Goal: Task Accomplishment & Management: Manage account settings

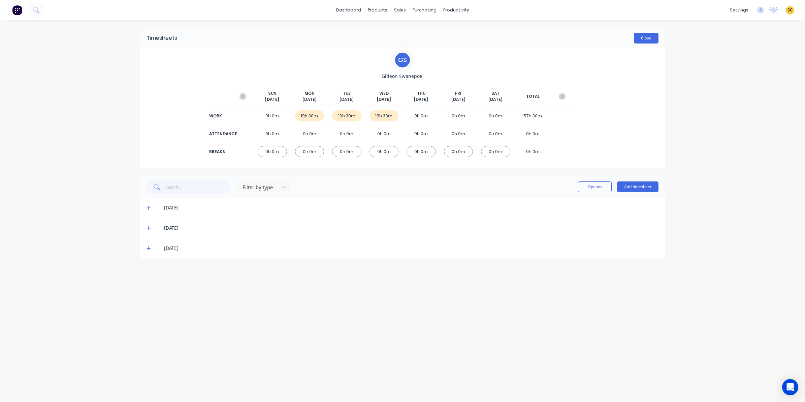
click at [640, 42] on button "Close" at bounding box center [646, 38] width 25 height 11
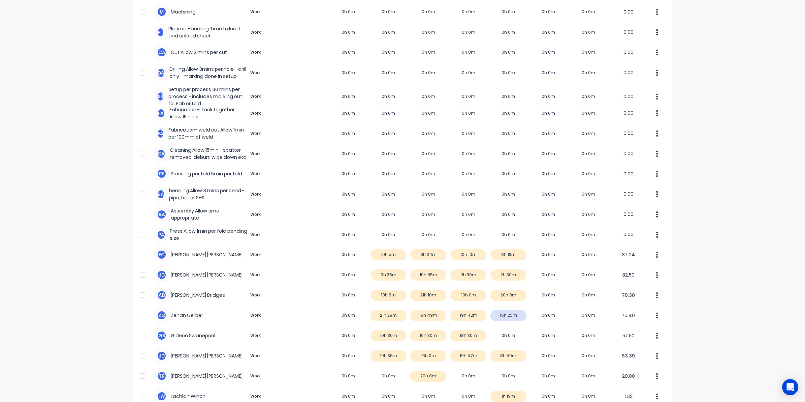
scroll to position [211, 0]
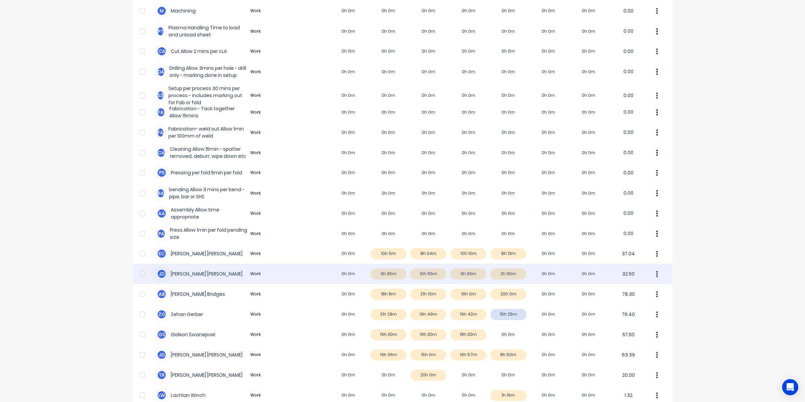
click at [455, 275] on div "J d [PERSON_NAME] Work 0h 0m 9h 35m 10h 55m 9h 30m 2h 30m 0h 0m 0h 0m 32.50" at bounding box center [402, 274] width 539 height 20
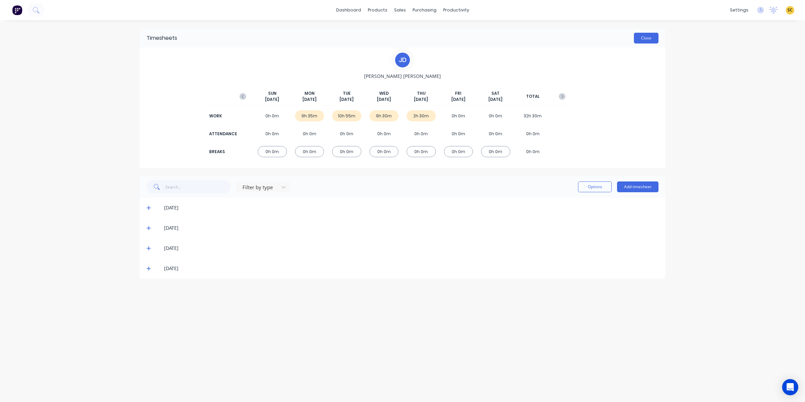
click at [651, 41] on button "Close" at bounding box center [646, 38] width 25 height 11
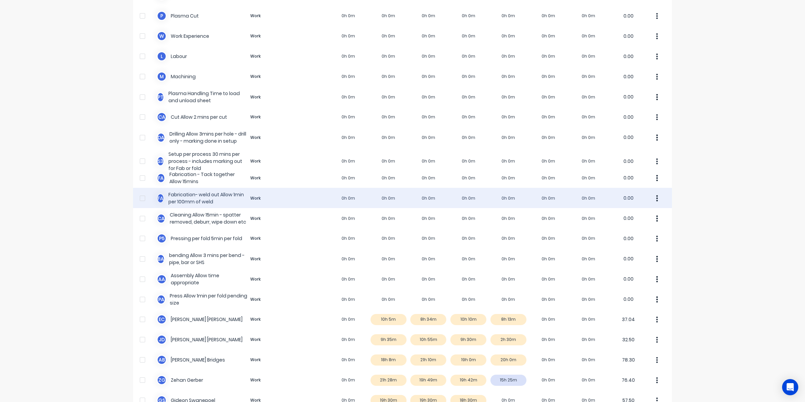
scroll to position [253, 0]
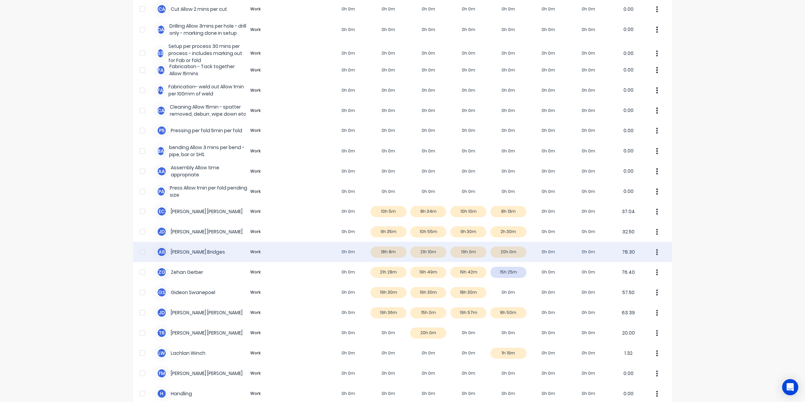
click at [513, 251] on div "A B [PERSON_NAME] Work 0h 0m 18h 8m 21h 10m 19h 0m 20h 0m 0h 0m 0h 0m 78.30" at bounding box center [402, 252] width 539 height 20
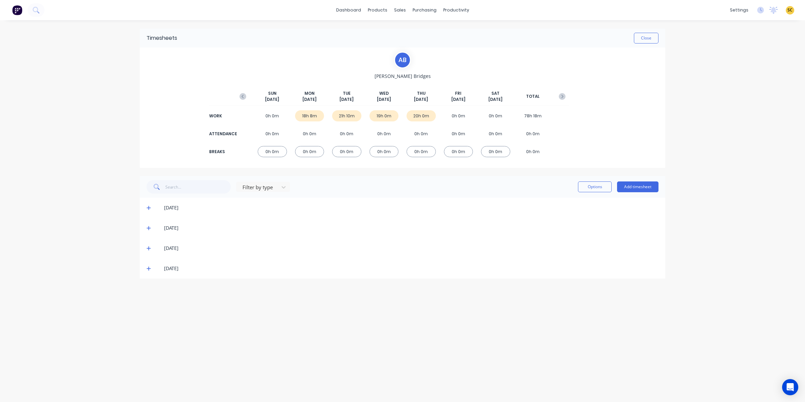
click at [148, 270] on icon at bounding box center [149, 268] width 4 height 5
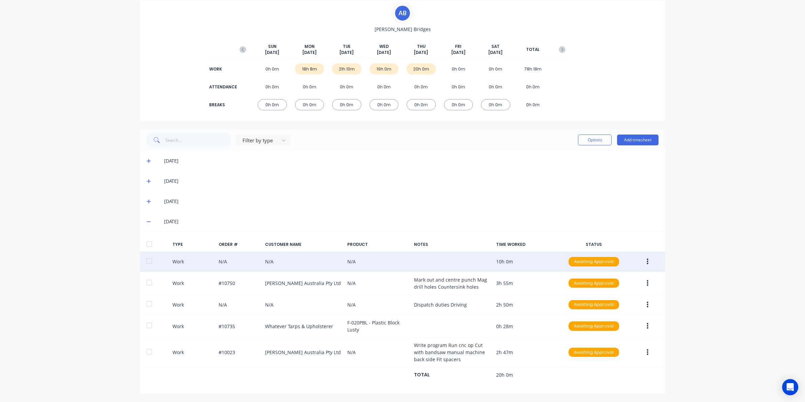
scroll to position [48, 0]
click at [647, 260] on icon "button" at bounding box center [648, 261] width 2 height 7
click at [614, 234] on div "Edit" at bounding box center [624, 236] width 52 height 10
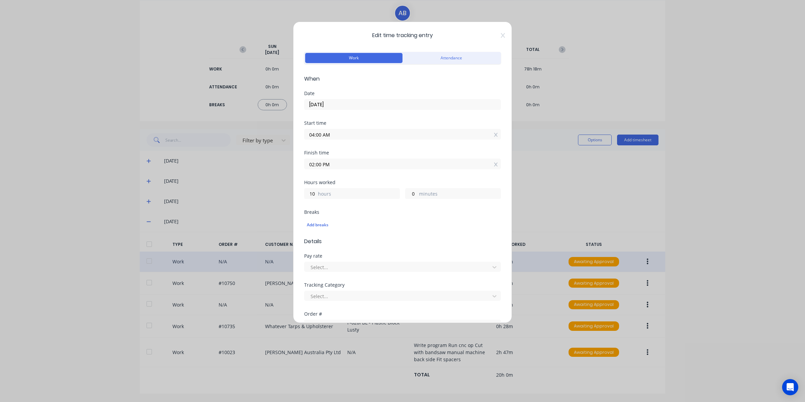
click at [491, 36] on span "Edit time tracking entry" at bounding box center [402, 35] width 197 height 8
click at [496, 38] on div "Edit time tracking entry Work Attendance When Date [DATE] Start time 04:00 AM F…" at bounding box center [402, 172] width 219 height 301
click at [500, 35] on div "Edit time tracking entry Work Attendance When Date [DATE] Start time 04:00 AM F…" at bounding box center [402, 172] width 219 height 301
click at [501, 35] on icon at bounding box center [503, 35] width 4 height 5
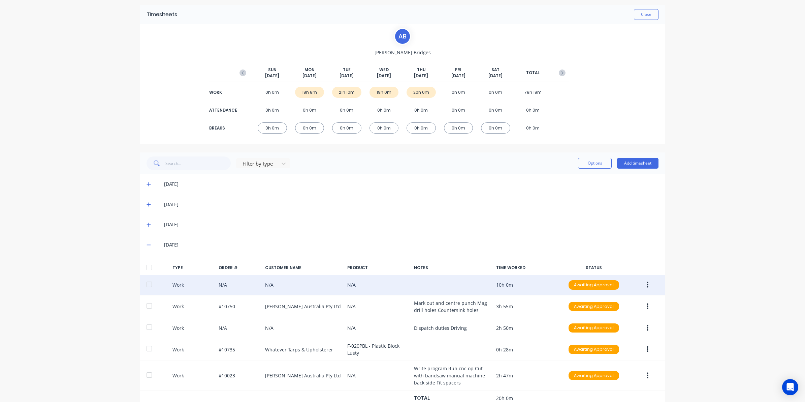
scroll to position [0, 0]
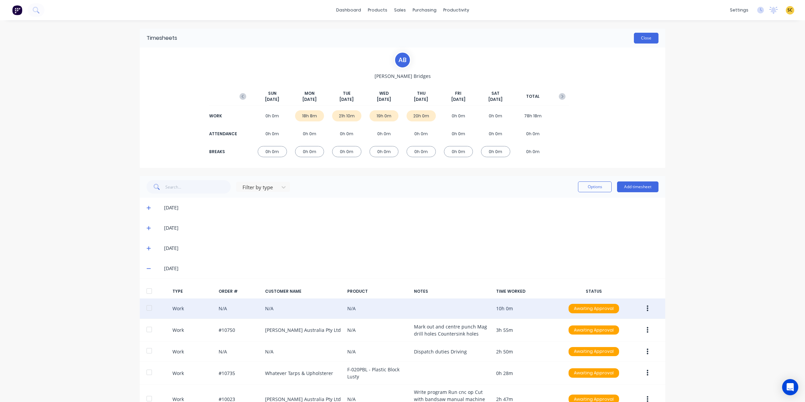
click at [645, 38] on button "Close" at bounding box center [646, 38] width 25 height 11
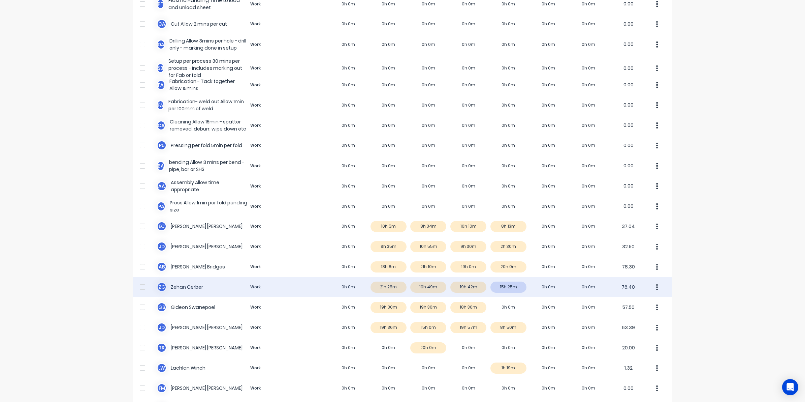
scroll to position [253, 0]
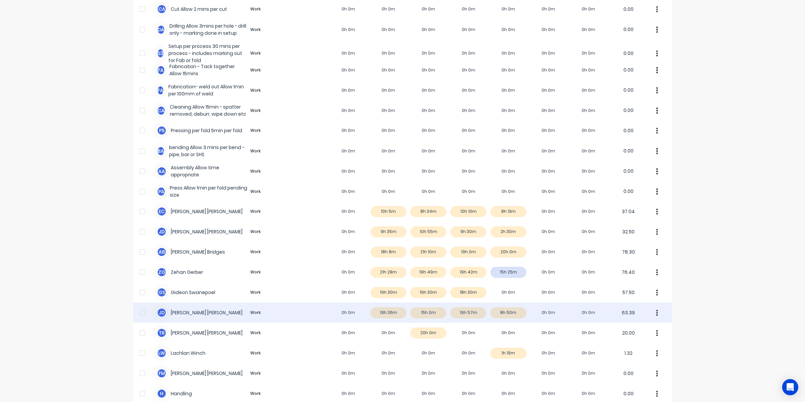
click at [466, 315] on div "[PERSON_NAME] Work 0h 0m 19h 36m 15h 0m 19h 57m 8h 50m 0h 0m 0h 0m 63.39" at bounding box center [402, 312] width 539 height 20
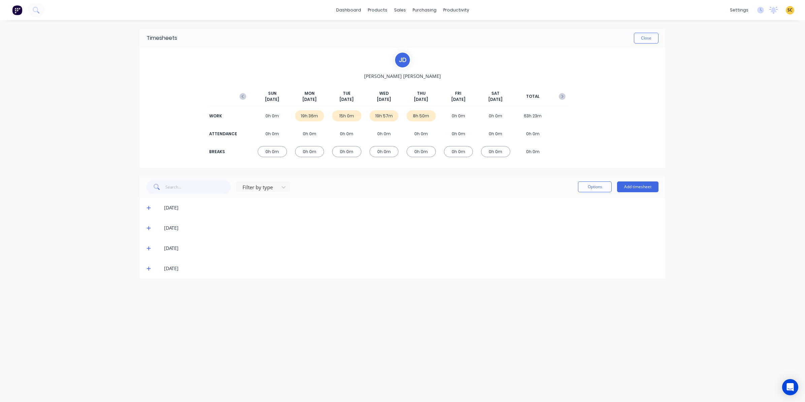
click at [151, 246] on icon at bounding box center [149, 248] width 4 height 5
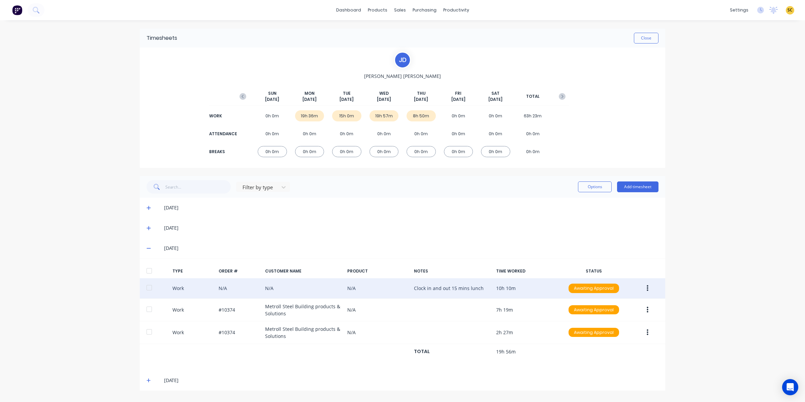
click at [648, 287] on icon "button" at bounding box center [648, 287] width 2 height 7
click at [601, 262] on div "Edit" at bounding box center [624, 263] width 52 height 10
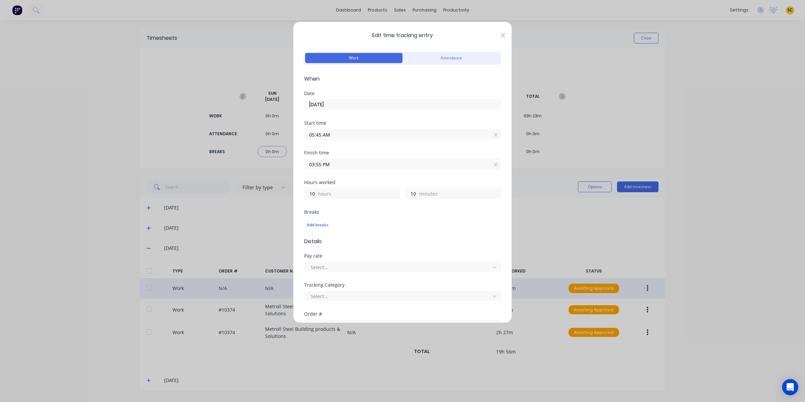
click at [501, 36] on icon at bounding box center [503, 35] width 4 height 5
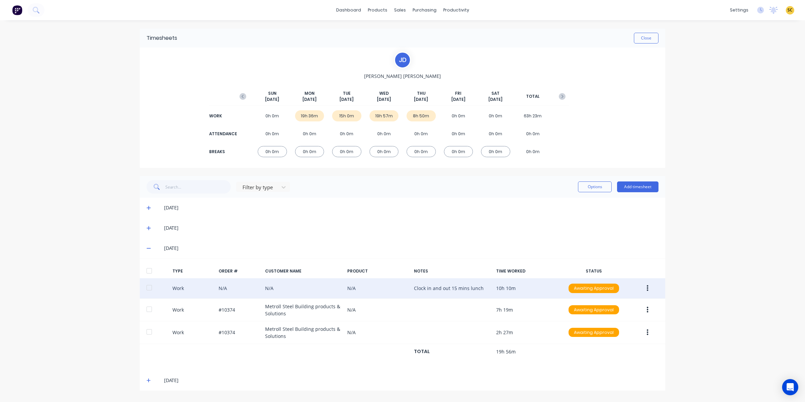
click at [150, 247] on icon at bounding box center [149, 248] width 4 height 5
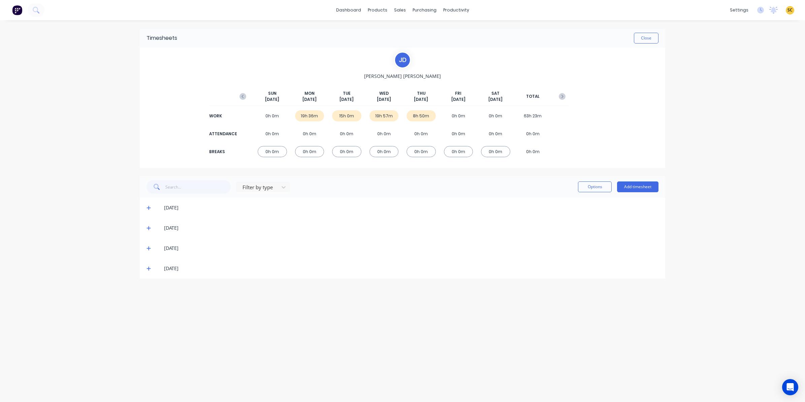
click at [149, 268] on icon at bounding box center [149, 269] width 4 height 4
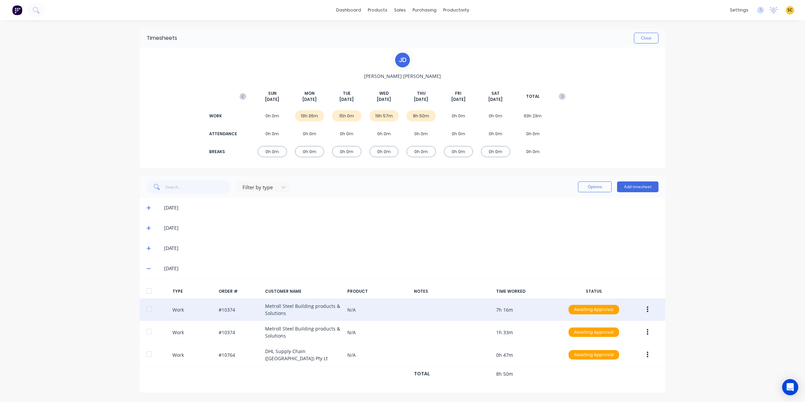
click at [649, 307] on button "button" at bounding box center [648, 309] width 16 height 12
click at [608, 284] on div "Edit" at bounding box center [624, 284] width 52 height 10
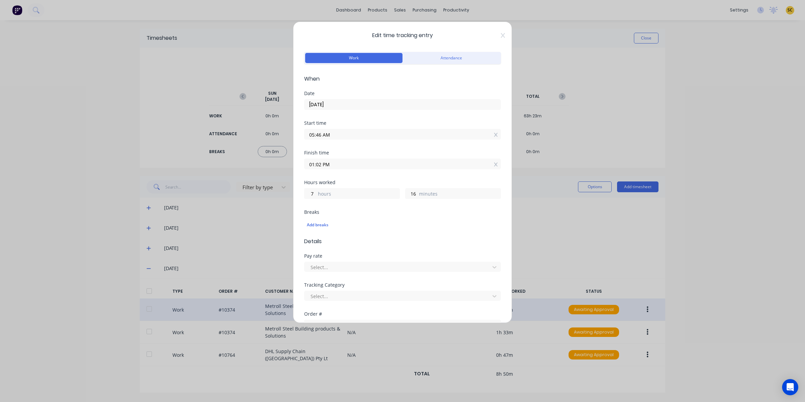
click at [494, 34] on span "Edit time tracking entry" at bounding box center [402, 35] width 197 height 8
click at [499, 32] on div "Edit time tracking entry Work Attendance When Date [DATE] Start time 05:46 AM F…" at bounding box center [402, 172] width 219 height 301
click at [501, 35] on icon at bounding box center [503, 35] width 4 height 5
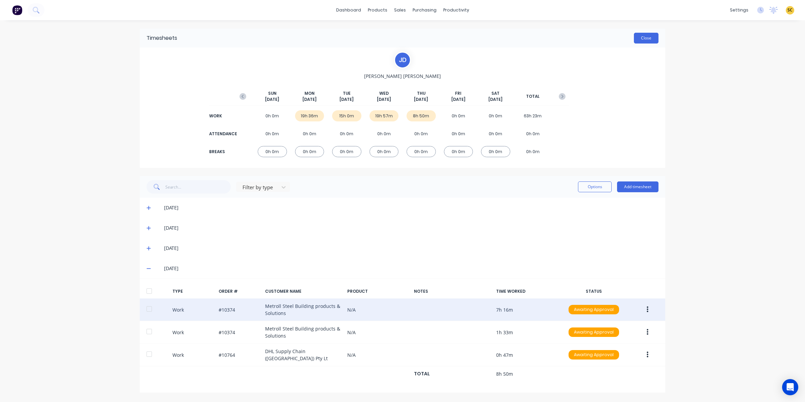
click at [650, 36] on button "Close" at bounding box center [646, 38] width 25 height 11
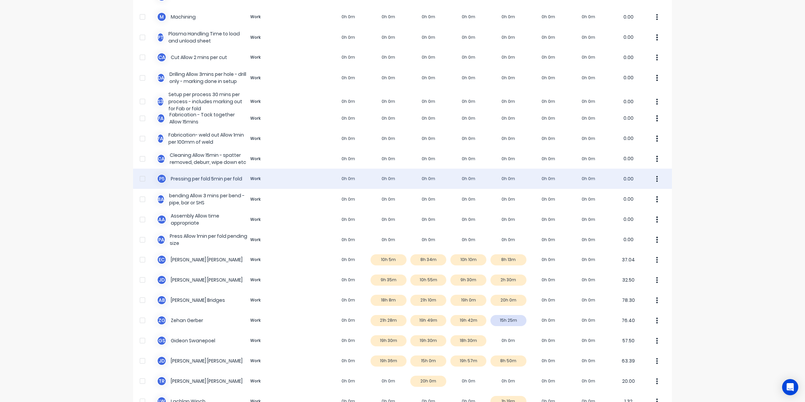
scroll to position [211, 0]
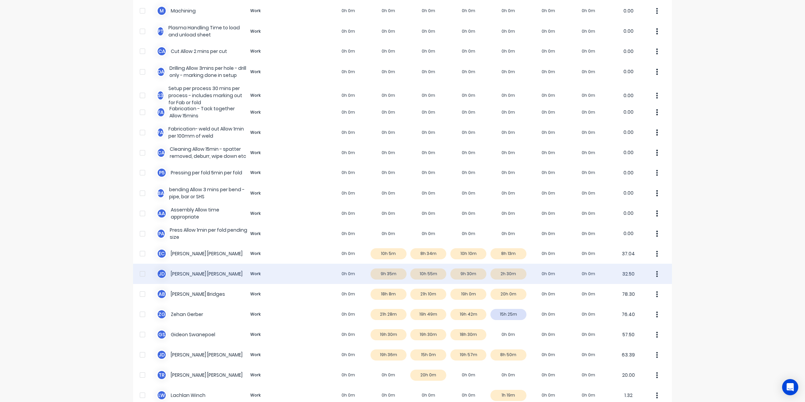
click at [469, 276] on div "J d [PERSON_NAME] Work 0h 0m 9h 35m 10h 55m 9h 30m 2h 30m 0h 0m 0h 0m 32.50" at bounding box center [402, 274] width 539 height 20
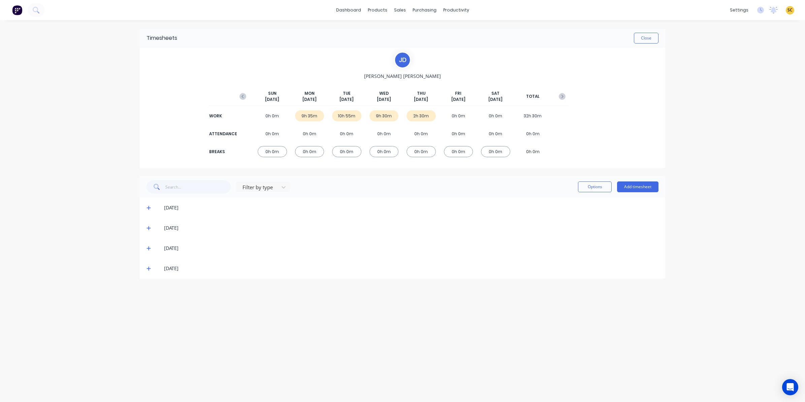
click at [149, 247] on icon at bounding box center [149, 248] width 4 height 4
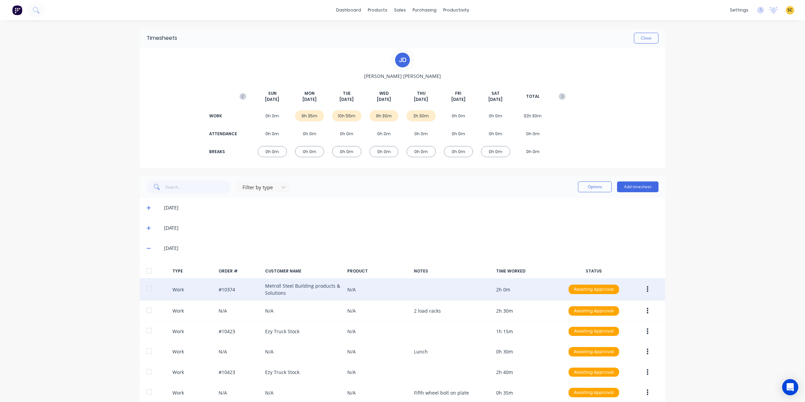
scroll to position [42, 0]
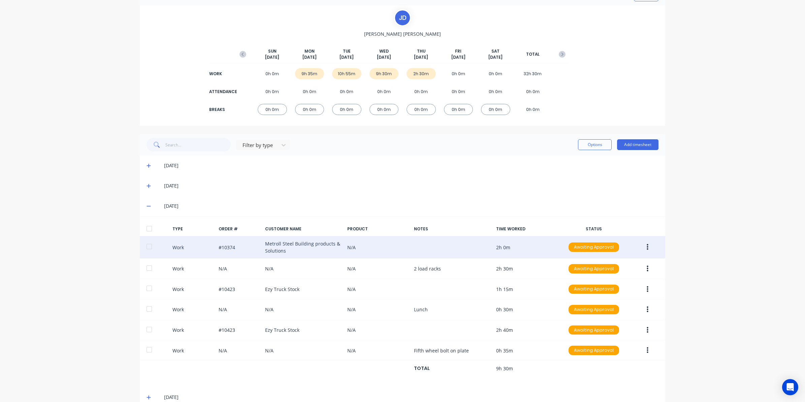
click at [647, 247] on icon "button" at bounding box center [648, 247] width 2 height 6
click at [608, 222] on div "Edit" at bounding box center [624, 222] width 52 height 10
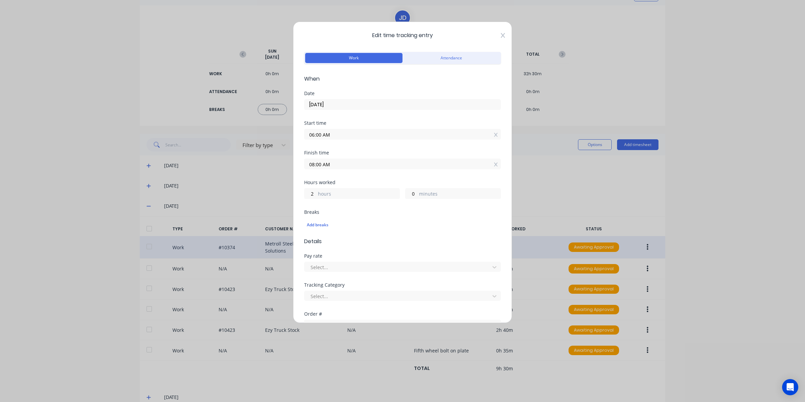
click at [501, 37] on icon at bounding box center [503, 35] width 4 height 5
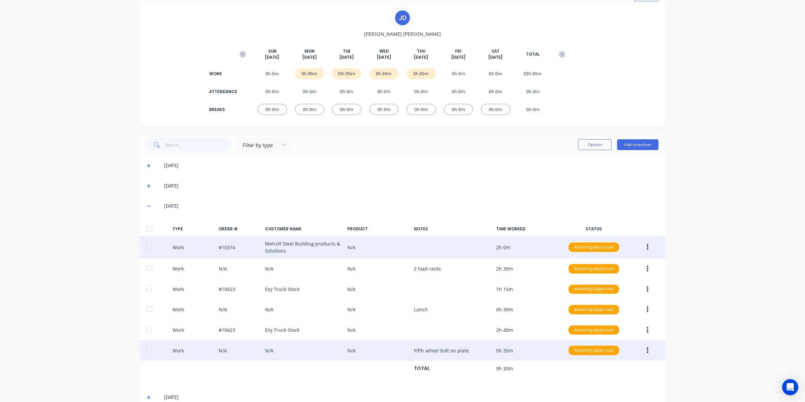
click at [648, 349] on button "button" at bounding box center [648, 350] width 16 height 12
click at [617, 324] on div "Edit" at bounding box center [624, 325] width 52 height 10
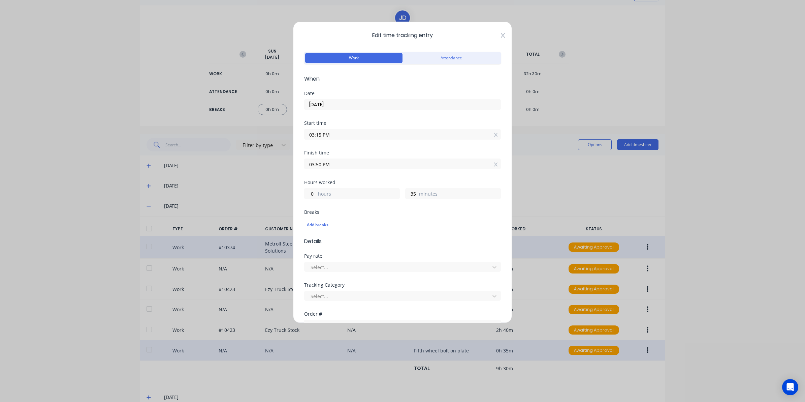
click at [501, 36] on icon at bounding box center [503, 35] width 4 height 5
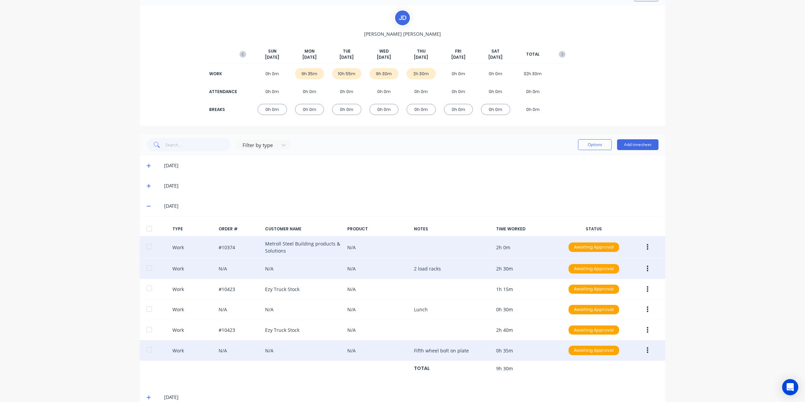
drag, startPoint x: 632, startPoint y: 271, endPoint x: 641, endPoint y: 270, distance: 9.5
click at [635, 271] on div at bounding box center [643, 269] width 26 height 12
click at [649, 268] on button "button" at bounding box center [648, 269] width 16 height 12
click at [600, 245] on div "Edit" at bounding box center [624, 243] width 52 height 10
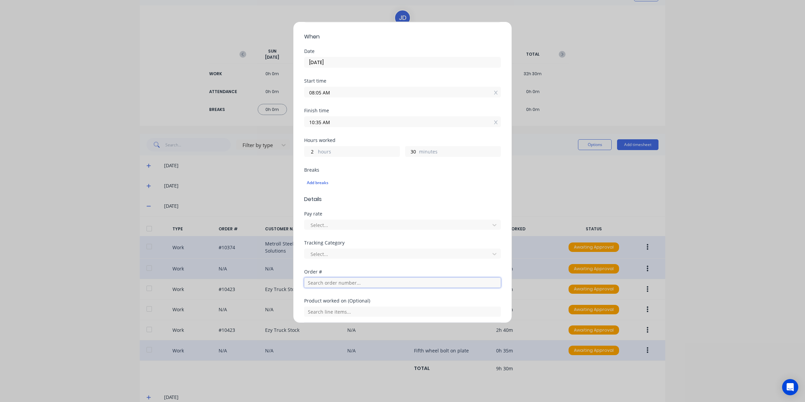
click at [331, 286] on input "text" at bounding box center [402, 282] width 197 height 10
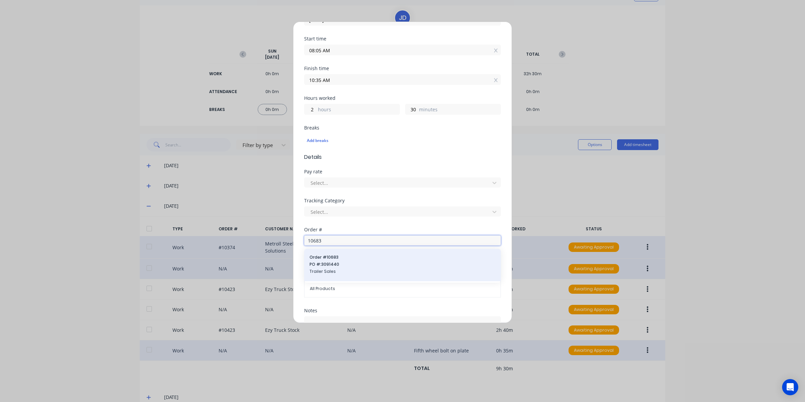
type input "10683"
click at [329, 266] on span "PO #: 3091440" at bounding box center [403, 264] width 186 height 6
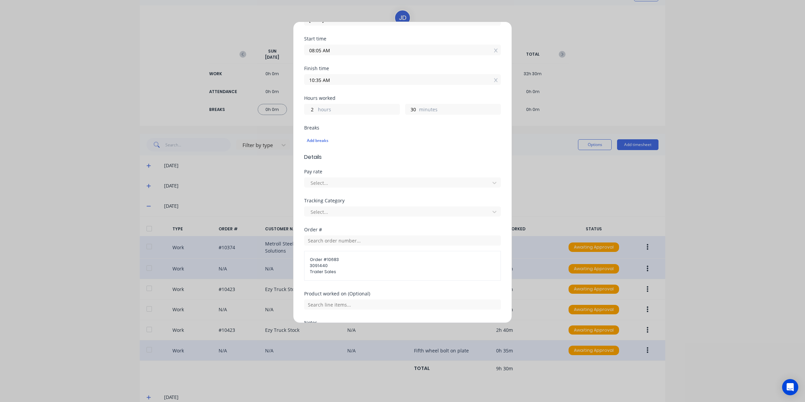
scroll to position [157, 0]
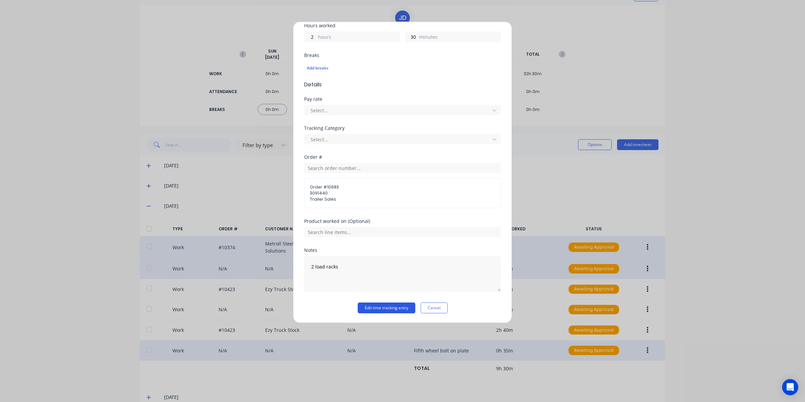
click at [371, 309] on button "Edit time tracking entry" at bounding box center [387, 307] width 58 height 11
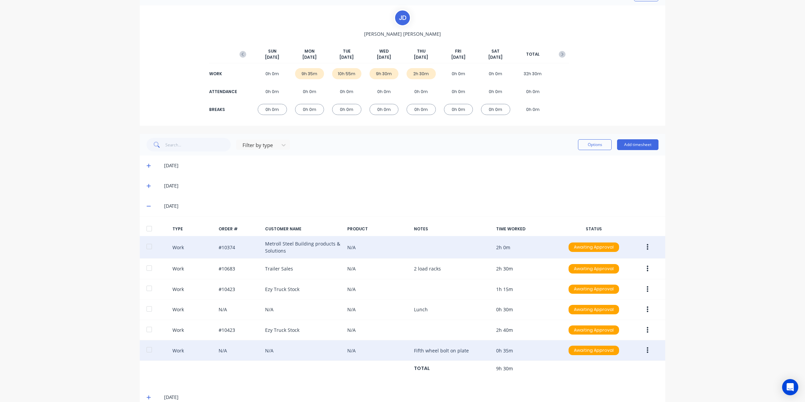
click at [147, 189] on div "[DATE]" at bounding box center [403, 186] width 526 height 20
click at [147, 187] on icon at bounding box center [149, 185] width 4 height 5
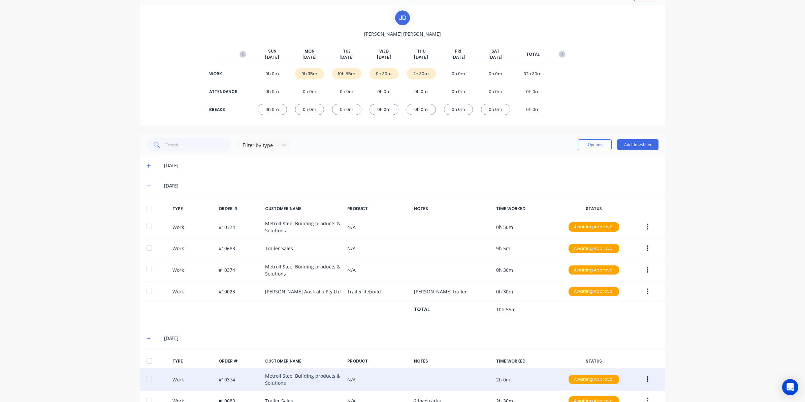
click at [147, 167] on icon at bounding box center [149, 165] width 4 height 5
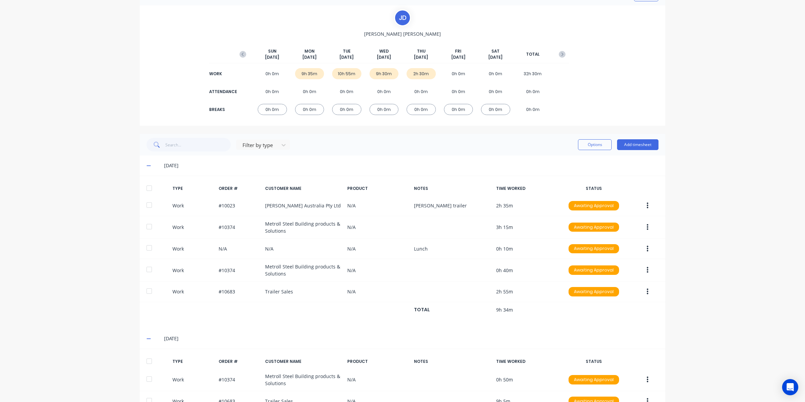
click at [147, 164] on icon at bounding box center [149, 165] width 4 height 5
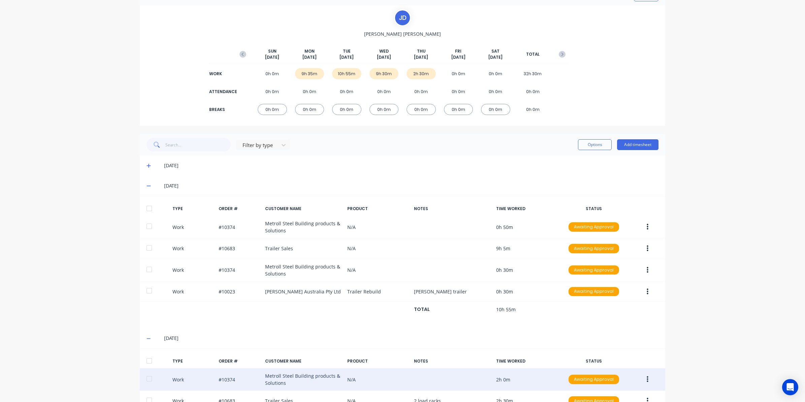
click at [147, 183] on icon at bounding box center [149, 185] width 4 height 5
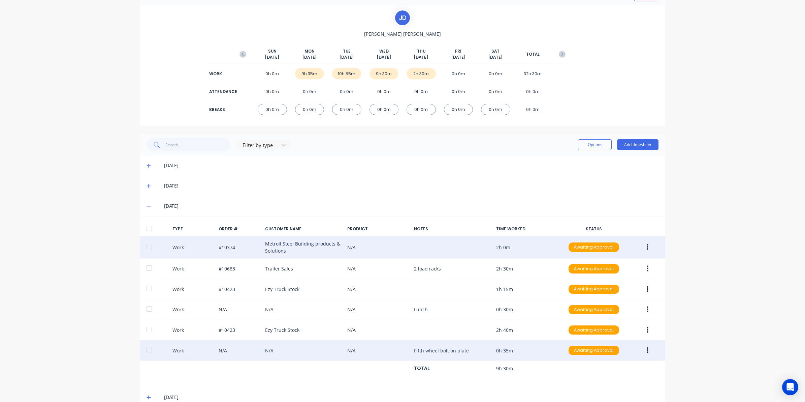
click at [147, 205] on icon at bounding box center [149, 206] width 4 height 5
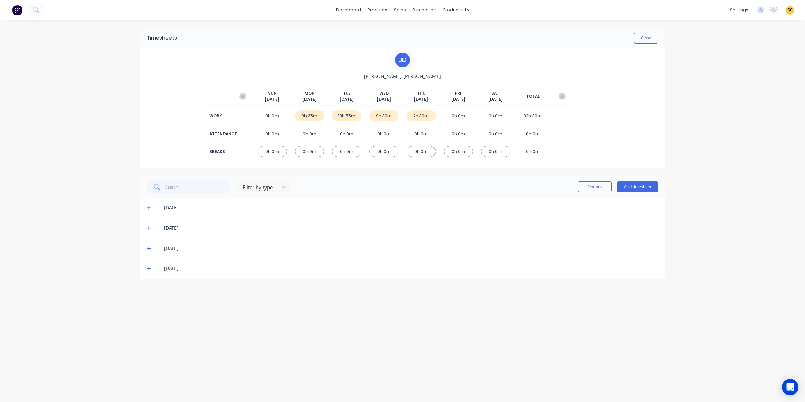
click at [149, 269] on icon at bounding box center [149, 268] width 4 height 5
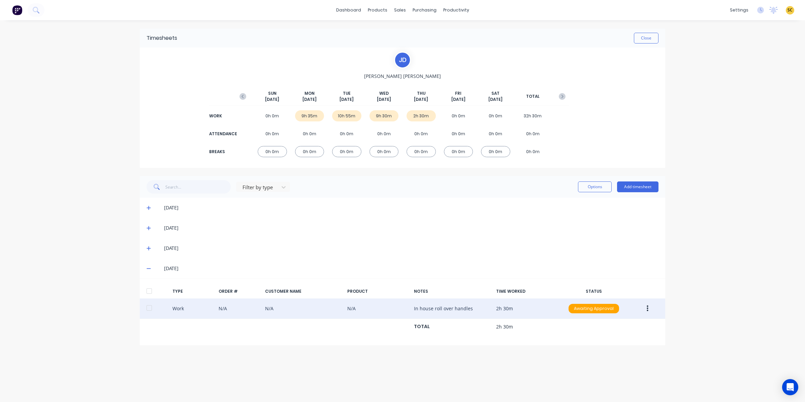
click at [647, 306] on icon "button" at bounding box center [648, 308] width 2 height 7
click at [605, 282] on div "Edit" at bounding box center [624, 283] width 52 height 10
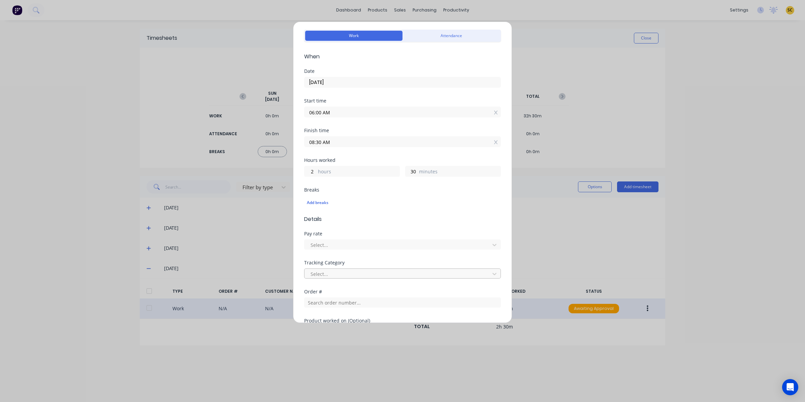
scroll to position [42, 0]
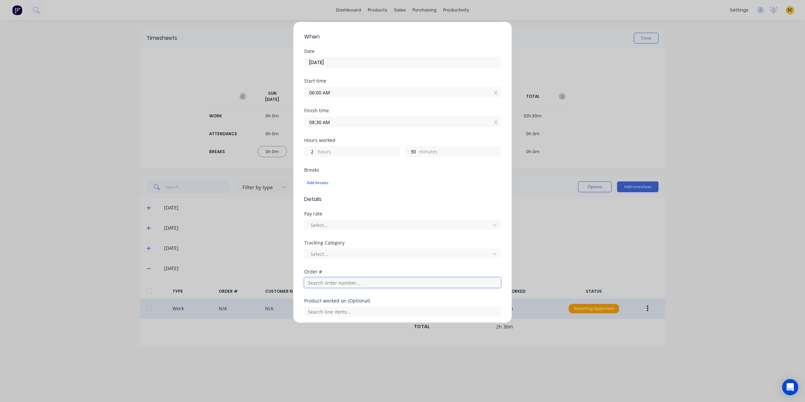
click at [328, 284] on input "text" at bounding box center [402, 282] width 197 height 10
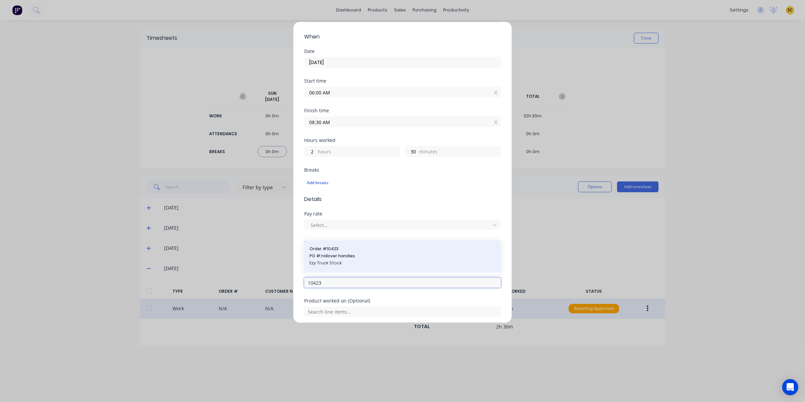
type input "10423"
click at [358, 260] on div "Order # 10423 PO #: rollover handles Ezy Truck Stock" at bounding box center [403, 257] width 186 height 22
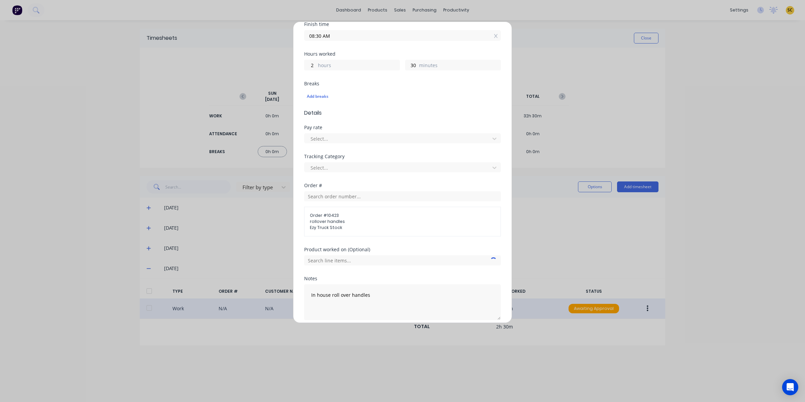
scroll to position [157, 0]
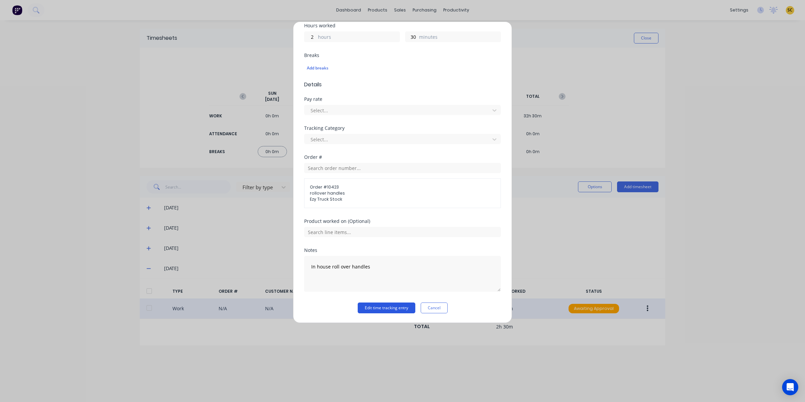
click at [367, 309] on button "Edit time tracking entry" at bounding box center [387, 307] width 58 height 11
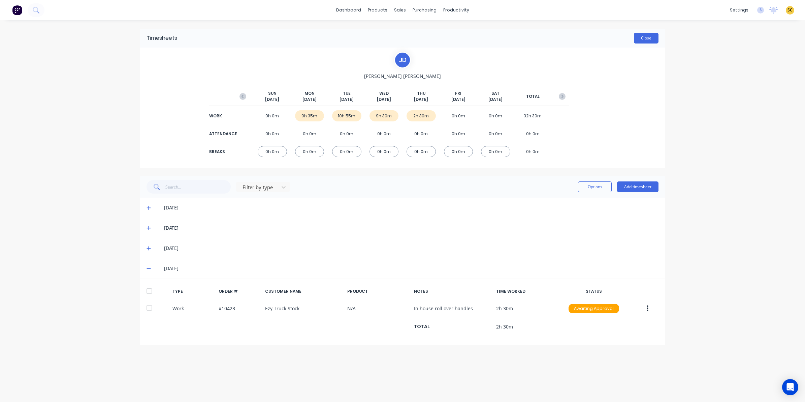
click at [648, 35] on button "Close" at bounding box center [646, 38] width 25 height 11
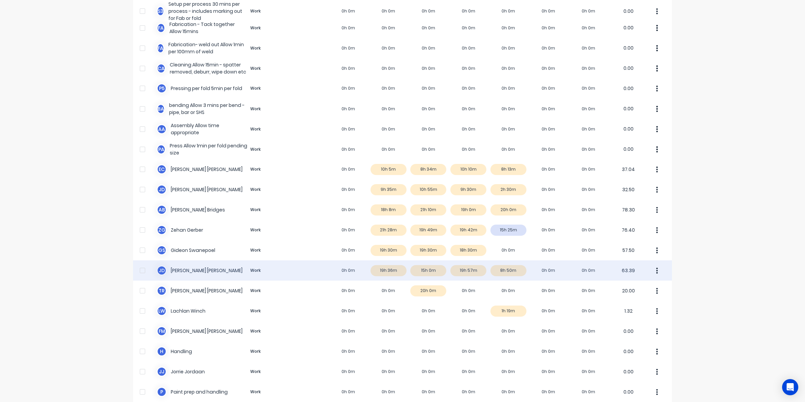
scroll to position [346, 0]
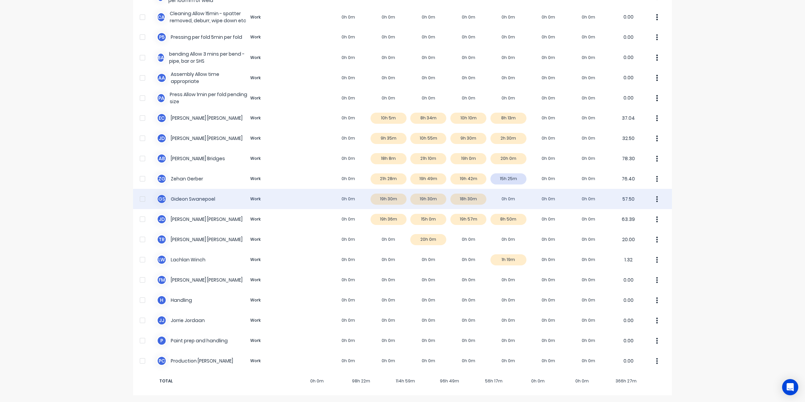
drag, startPoint x: 265, startPoint y: 201, endPoint x: 261, endPoint y: 203, distance: 4.9
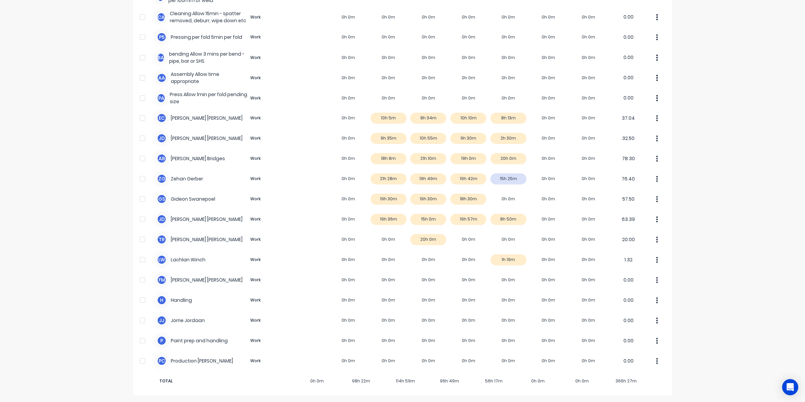
drag, startPoint x: 261, startPoint y: 203, endPoint x: 750, endPoint y: 132, distance: 494.8
click at [753, 135] on div "dashboard products sales purchasing productivity dashboard products Product Cat…" at bounding box center [402, 201] width 805 height 402
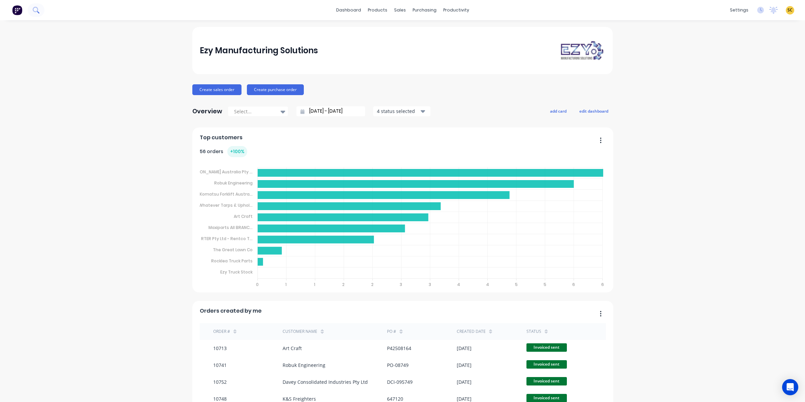
click at [41, 7] on button at bounding box center [36, 9] width 17 height 13
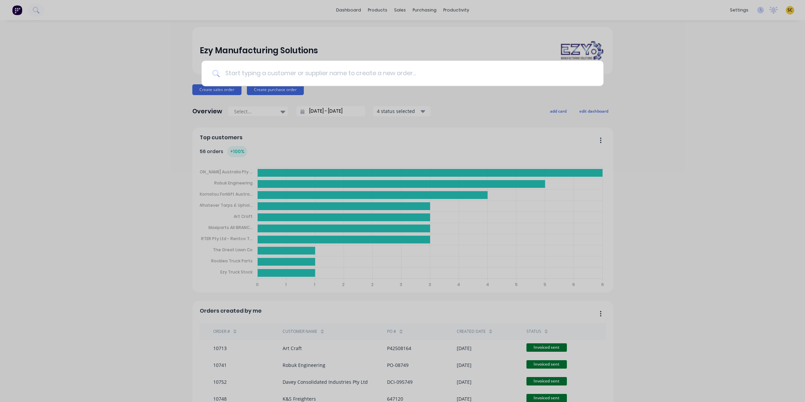
click at [412, 71] on input at bounding box center [406, 73] width 373 height 25
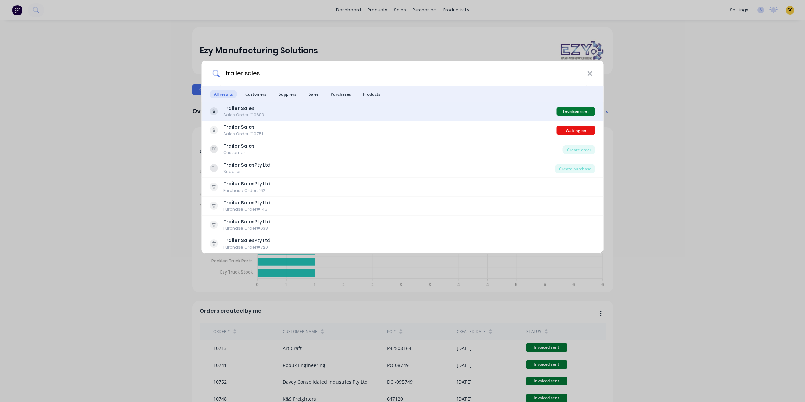
type input "trailer sales"
click at [260, 116] on div "Sales Order #10683" at bounding box center [243, 115] width 41 height 6
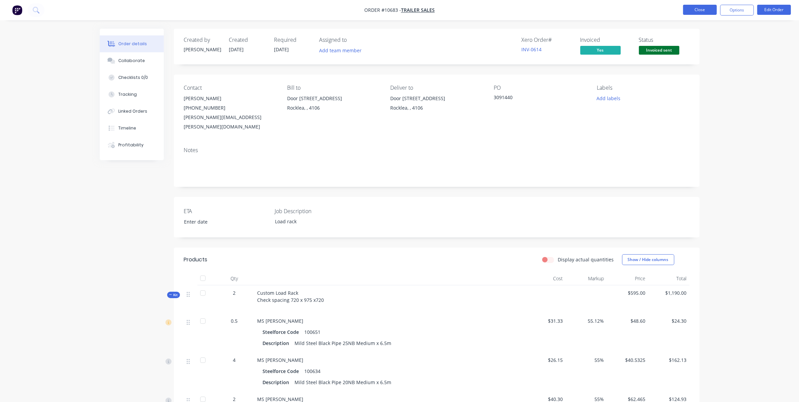
click at [695, 9] on button "Close" at bounding box center [700, 10] width 34 height 10
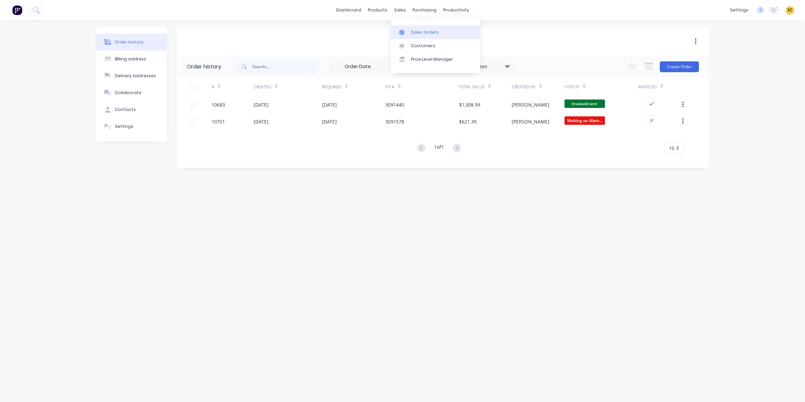
click at [415, 36] on link "Sales Orders" at bounding box center [435, 31] width 89 height 13
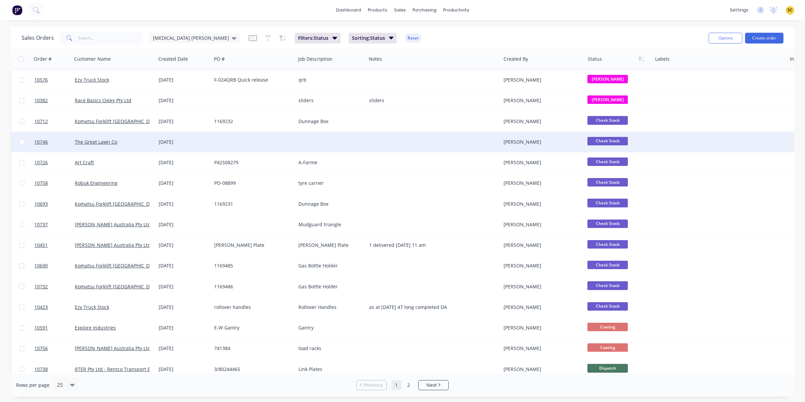
click at [148, 139] on div "The Great Lawn Co" at bounding box center [112, 142] width 75 height 7
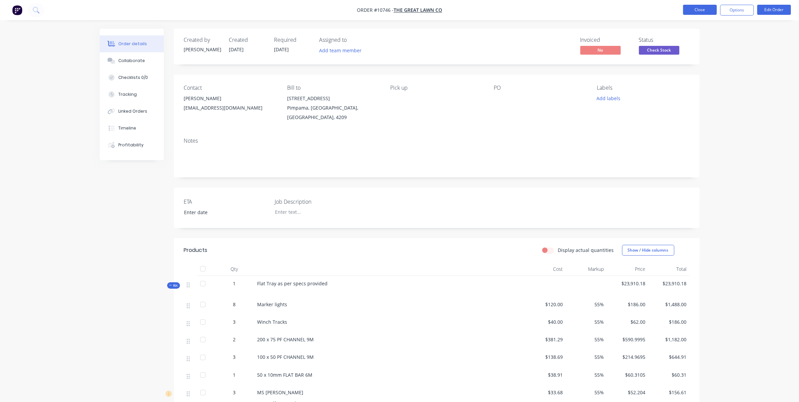
click at [712, 7] on button "Close" at bounding box center [700, 10] width 34 height 10
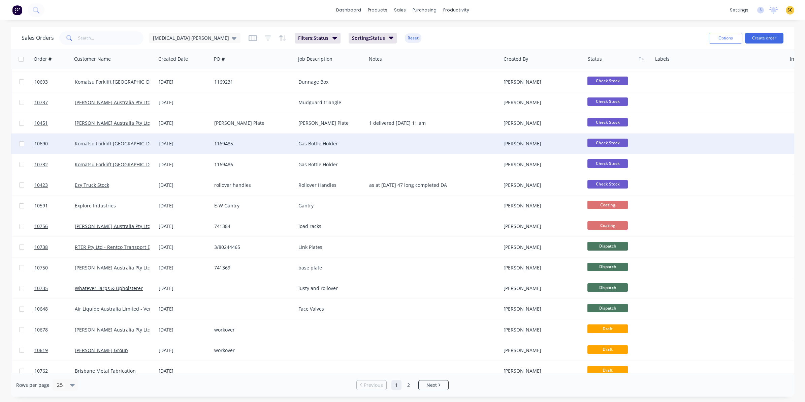
scroll to position [126, 0]
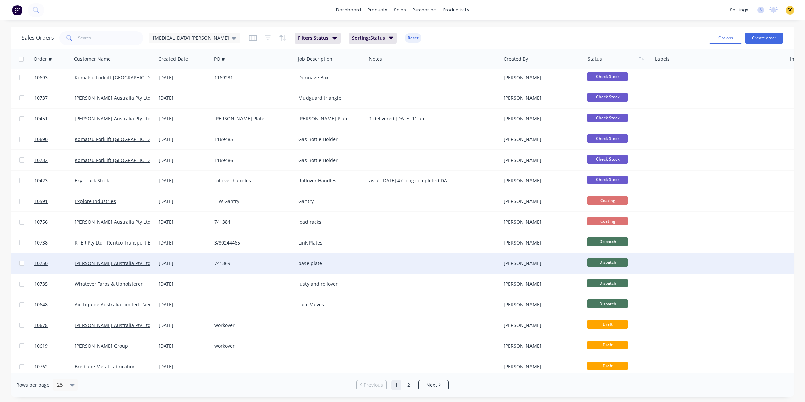
click at [626, 262] on span "Dispatch" at bounding box center [608, 262] width 40 height 8
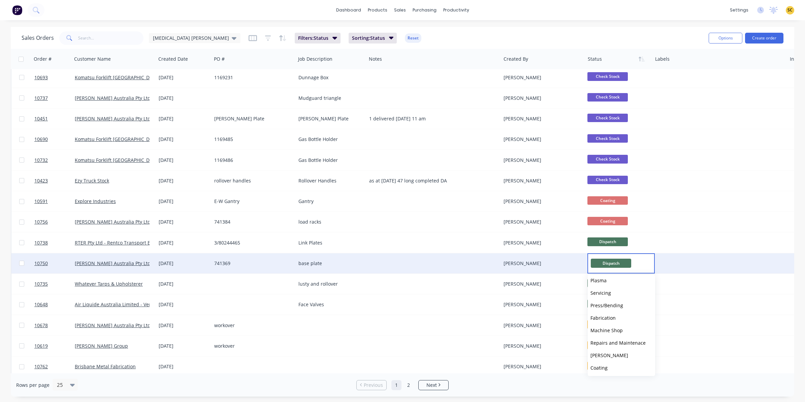
scroll to position [166, 0]
click at [612, 356] on button "Delivered" at bounding box center [621, 354] width 67 height 12
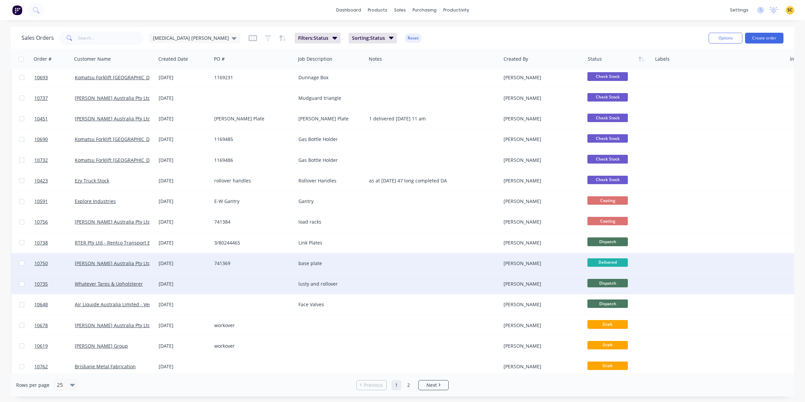
click at [612, 282] on span "Dispatch" at bounding box center [608, 283] width 40 height 8
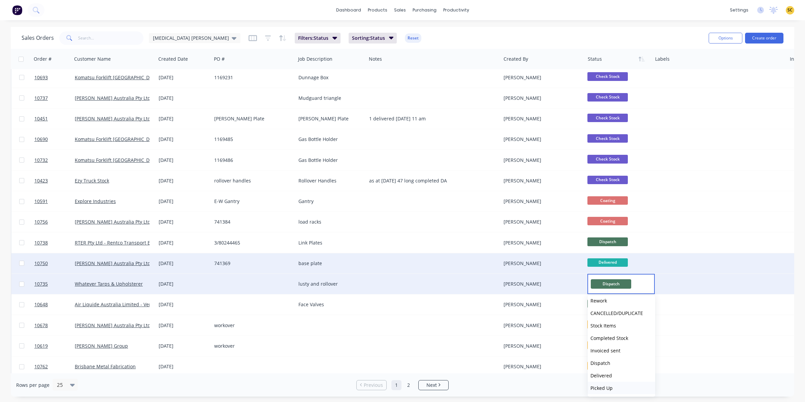
click at [606, 387] on span "Picked Up" at bounding box center [602, 388] width 22 height 6
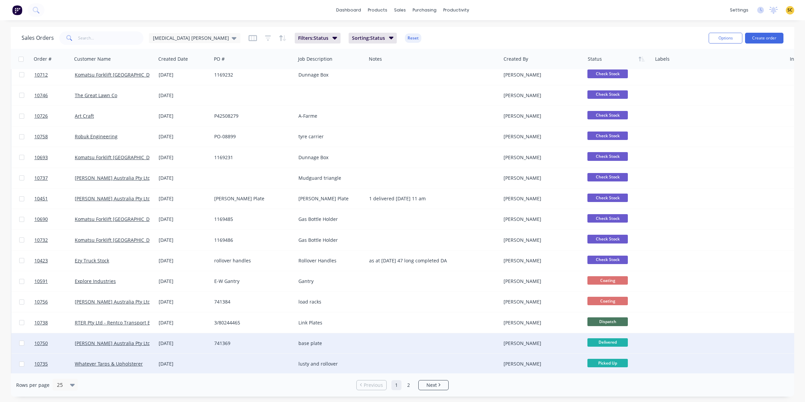
scroll to position [0, 0]
